Goal: Transaction & Acquisition: Subscribe to service/newsletter

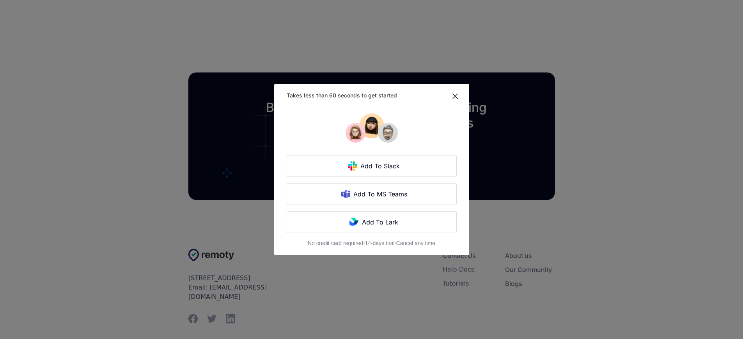
click at [167, 170] on div "Takes less than 60 seconds to get started Add To Slack Add To MS Teams Add To L…" at bounding box center [371, 169] width 743 height 339
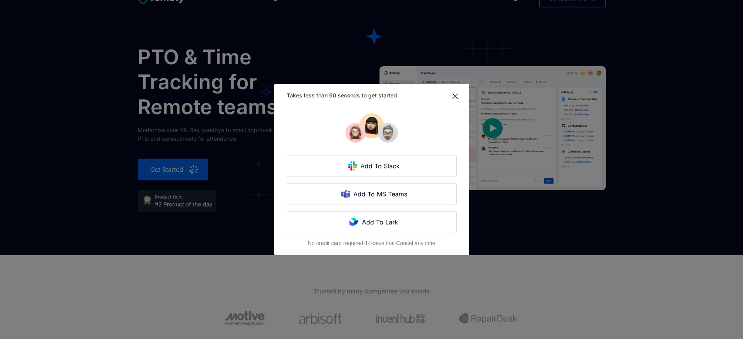
click at [167, 170] on div "Takes less than 60 seconds to get started Add To Slack Add To MS Teams Add To L…" at bounding box center [371, 169] width 743 height 339
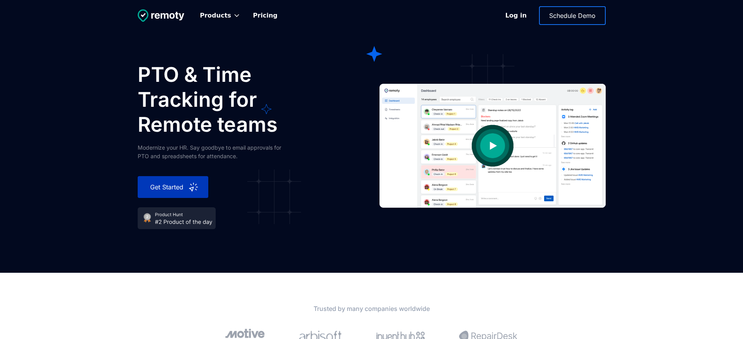
click at [167, 187] on div "Get Started" at bounding box center [167, 186] width 41 height 9
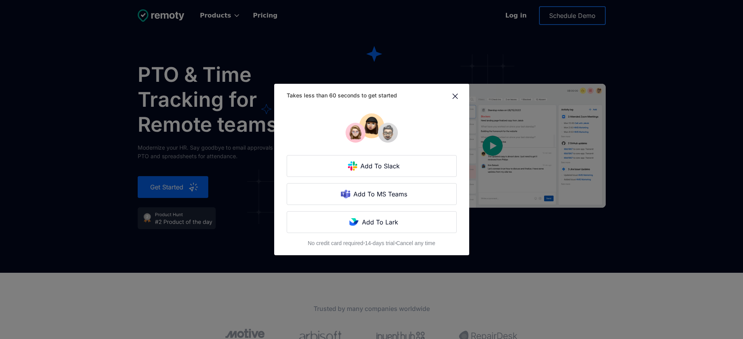
click at [167, 187] on div "Takes less than 60 seconds to get started Add To Slack Add To MS Teams Add To L…" at bounding box center [371, 169] width 743 height 339
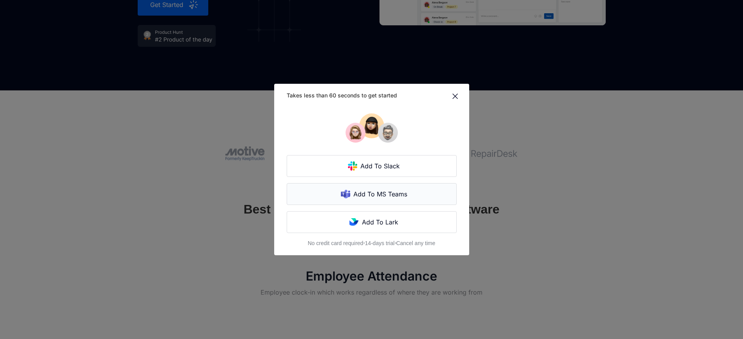
click at [367, 190] on div "Add To MS Teams" at bounding box center [381, 194] width 62 height 9
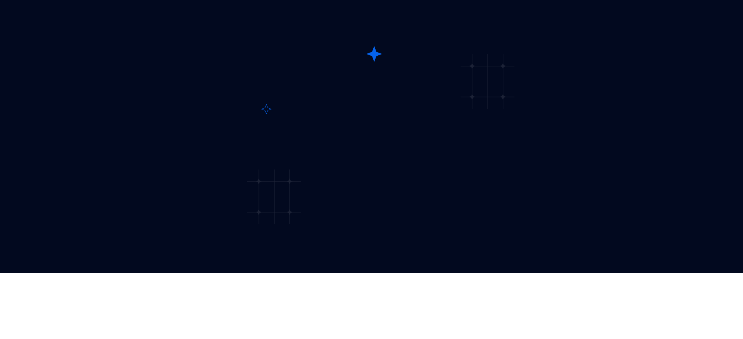
scroll to position [2300, 0]
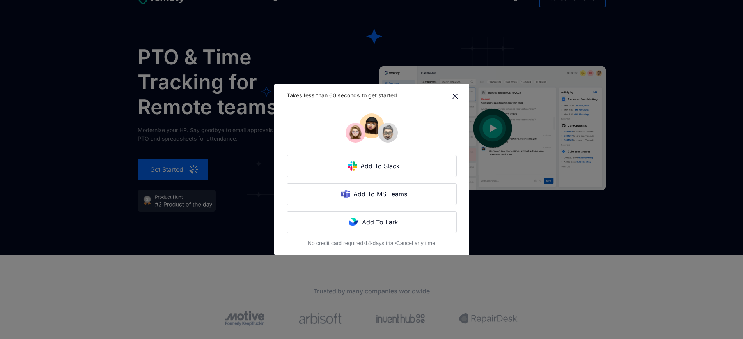
scroll to position [182, 0]
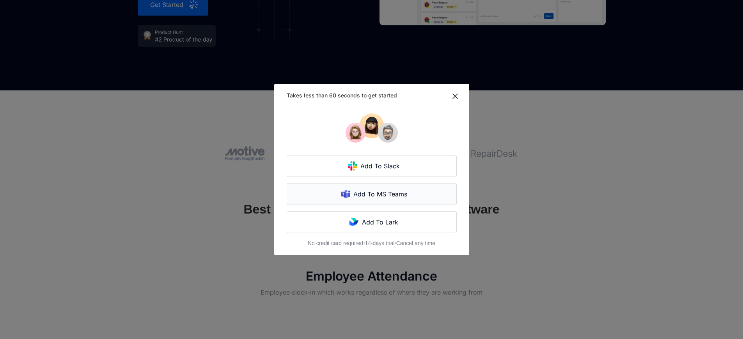
click at [367, 190] on div "Add To MS Teams" at bounding box center [381, 194] width 62 height 9
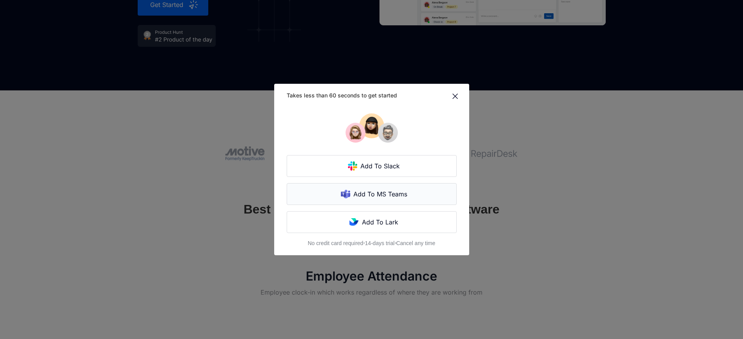
click at [367, 190] on div "Add To MS Teams" at bounding box center [381, 194] width 62 height 9
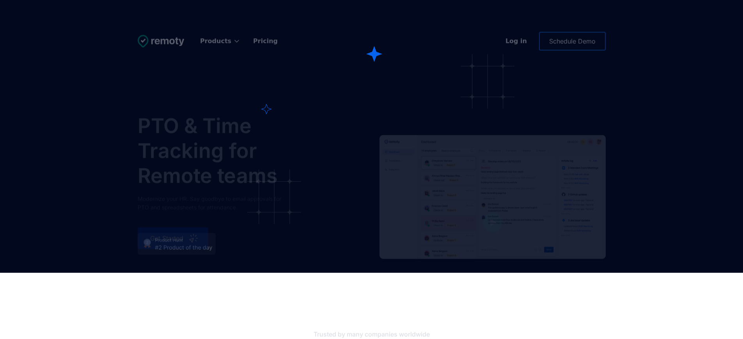
click at [167, 234] on div "Get Started" at bounding box center [167, 238] width 41 height 9
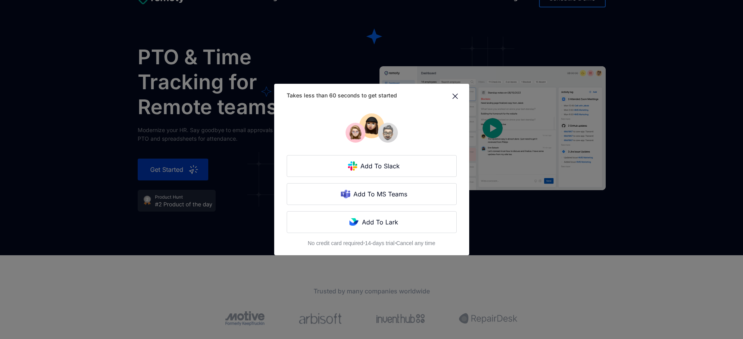
scroll to position [182, 0]
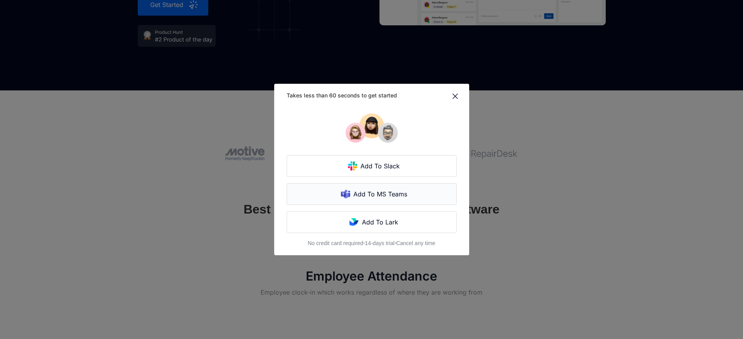
click at [367, 190] on div "Add To MS Teams" at bounding box center [381, 194] width 62 height 9
